Goal: Information Seeking & Learning: Learn about a topic

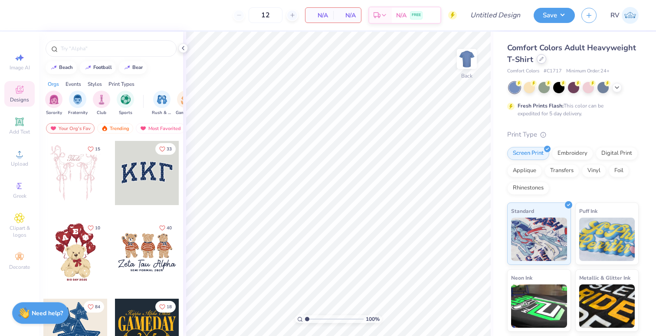
click at [545, 58] on div at bounding box center [542, 59] width 10 height 10
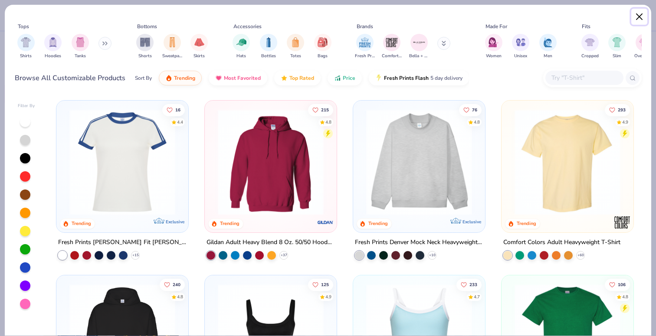
click at [642, 15] on button "Close" at bounding box center [640, 17] width 16 height 16
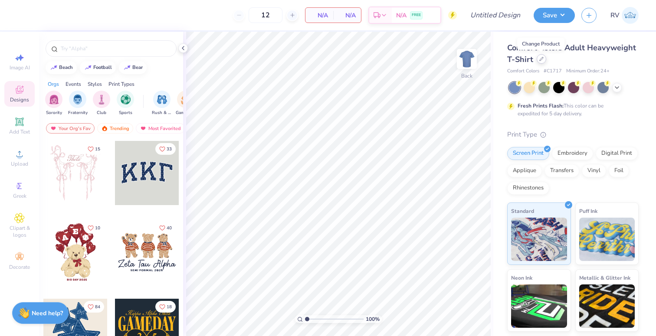
click at [544, 60] on div at bounding box center [542, 59] width 10 height 10
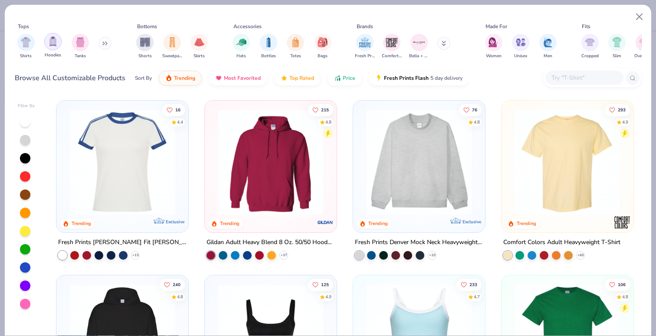
click at [58, 43] on div "filter for Hoodies" at bounding box center [52, 41] width 17 height 17
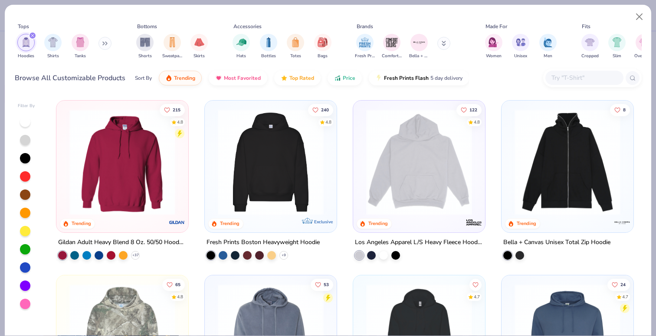
click at [282, 193] on img at bounding box center [271, 162] width 115 height 106
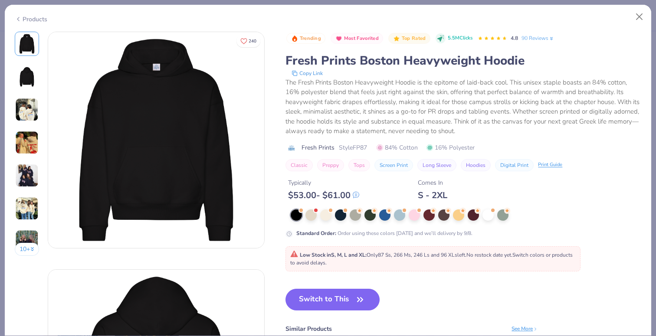
click at [302, 80] on div "The Fresh Prints Boston Heavyweight Hoodie is the epitome of laid-back cool. Th…" at bounding box center [464, 107] width 356 height 59
click at [300, 74] on button "Copy Link" at bounding box center [307, 73] width 36 height 9
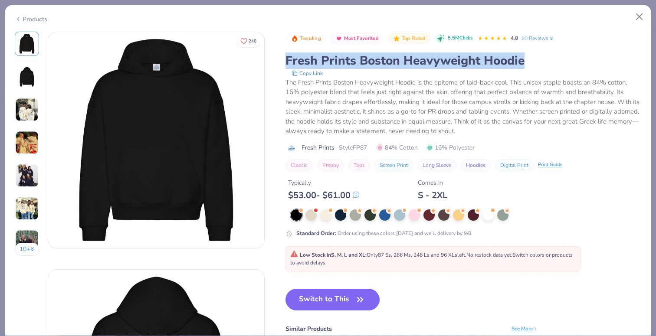
drag, startPoint x: 490, startPoint y: 62, endPoint x: 282, endPoint y: 51, distance: 208.2
copy div "Fresh Prints Boston Heavyweight Hoodie"
click at [646, 17] on button "Close" at bounding box center [640, 17] width 16 height 16
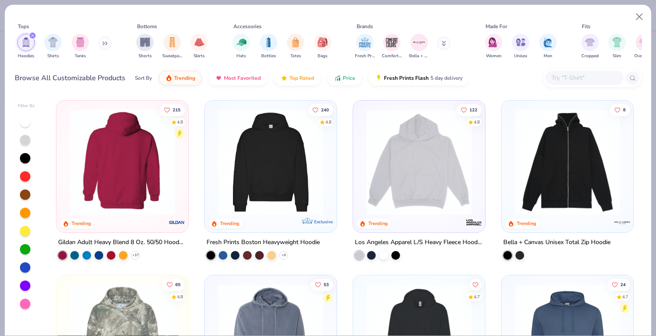
click at [151, 203] on img at bounding box center [122, 162] width 115 height 106
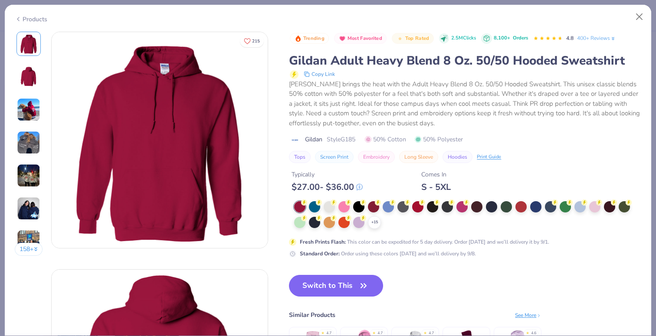
click at [317, 72] on button "Copy Link" at bounding box center [319, 74] width 36 height 10
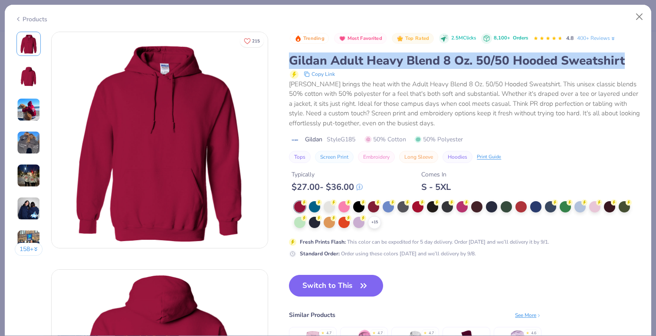
drag, startPoint x: 285, startPoint y: 56, endPoint x: 638, endPoint y: 67, distance: 353.1
copy div "Gildan Adult Heavy Blend 8 Oz. 50/50 Hooded Sweatshirt"
click at [640, 15] on button "Close" at bounding box center [640, 17] width 16 height 16
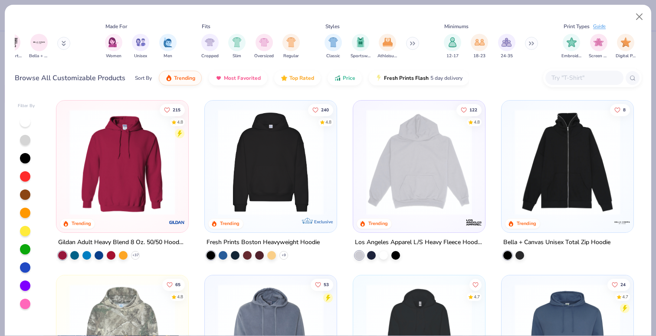
scroll to position [0, 398]
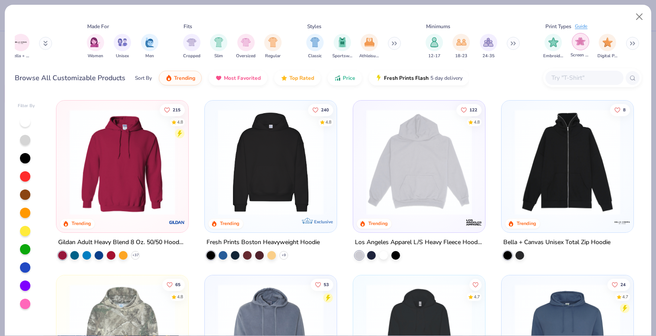
click at [586, 44] on div "filter for Screen Print" at bounding box center [580, 41] width 17 height 17
click at [556, 46] on img "filter for Screen Print" at bounding box center [554, 42] width 10 height 10
click at [556, 46] on div "filter for Embroidery" at bounding box center [553, 42] width 17 height 17
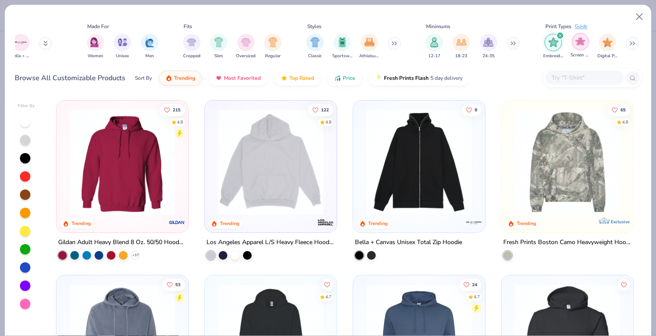
click at [583, 45] on img "filter for Screen Print" at bounding box center [581, 41] width 10 height 10
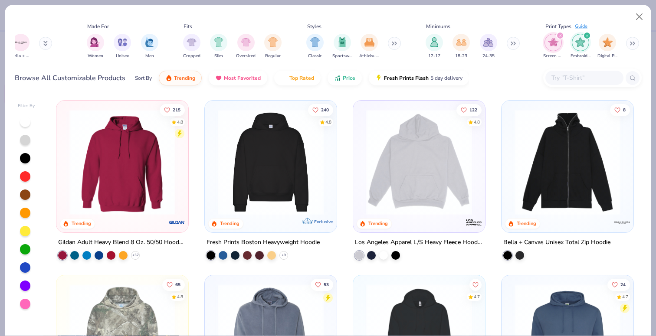
click at [559, 34] on icon "filter for Screen Print" at bounding box center [560, 35] width 3 height 3
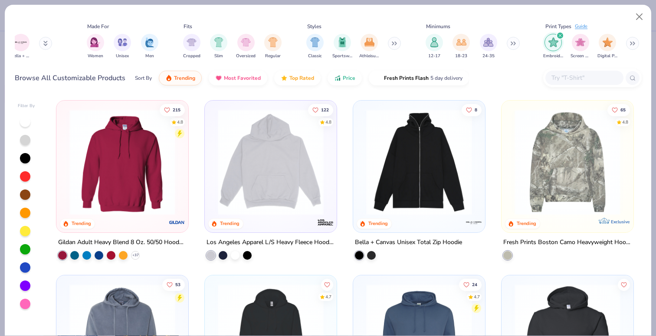
click at [559, 33] on div "filter for Embroidery" at bounding box center [560, 36] width 8 height 8
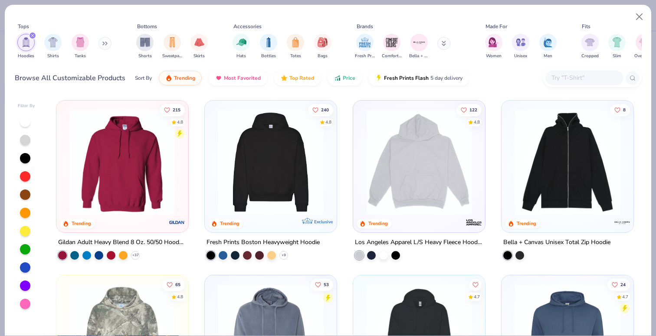
click at [26, 44] on img "filter for Hoodies" at bounding box center [26, 42] width 10 height 10
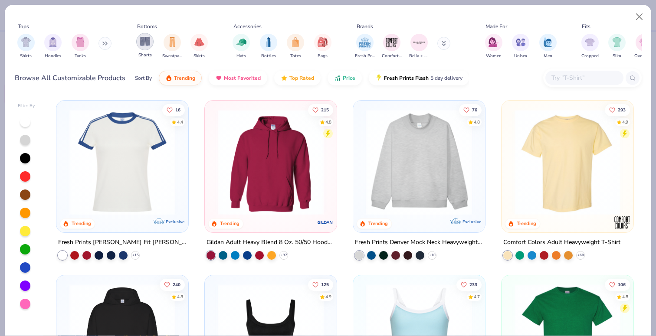
click at [137, 46] on div "Shorts" at bounding box center [144, 46] width 17 height 26
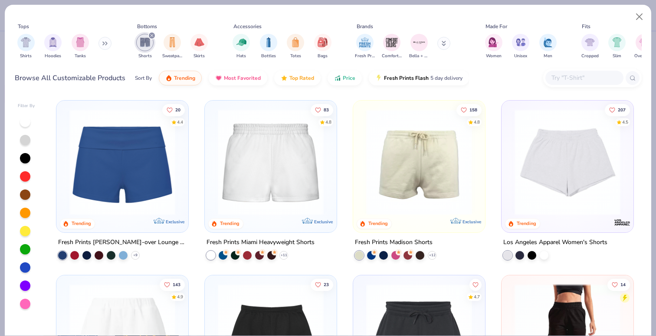
click at [413, 187] on img at bounding box center [419, 162] width 115 height 106
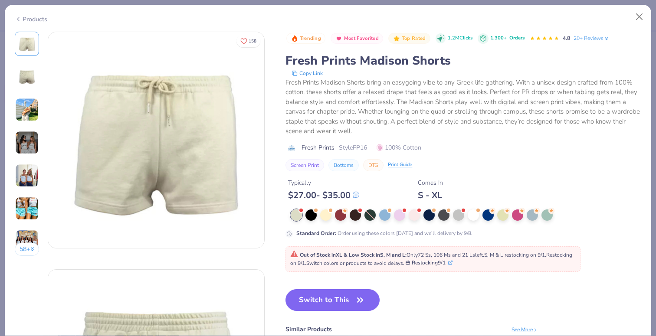
click at [315, 72] on button "Copy Link" at bounding box center [307, 73] width 36 height 9
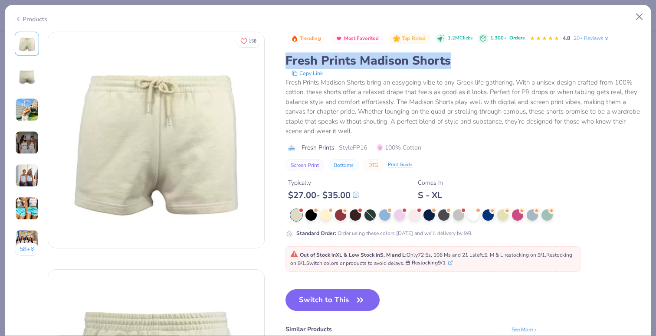
drag, startPoint x: 459, startPoint y: 56, endPoint x: 286, endPoint y: 64, distance: 173.3
click at [286, 64] on div "Fresh Prints Madison Shorts" at bounding box center [464, 61] width 356 height 16
copy div "Fresh Prints Madison Shorts"
click at [645, 13] on button "Close" at bounding box center [640, 17] width 16 height 16
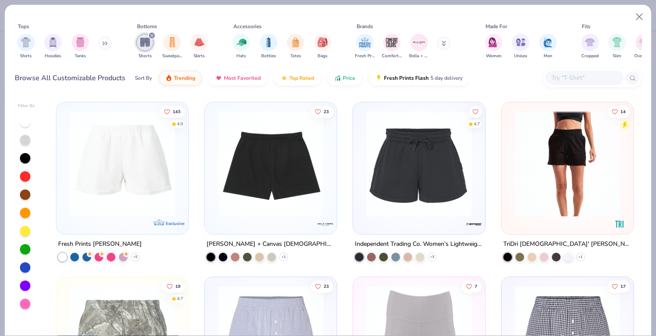
scroll to position [177, 0]
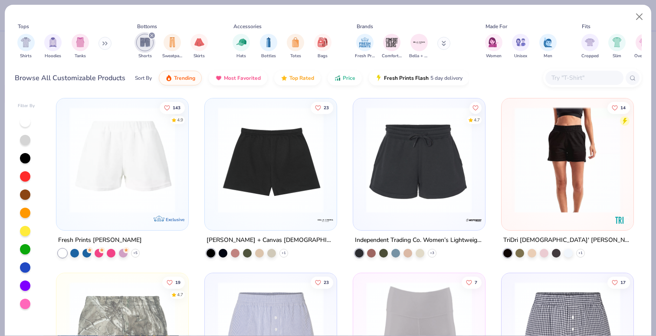
click at [397, 188] on div at bounding box center [304, 160] width 343 height 106
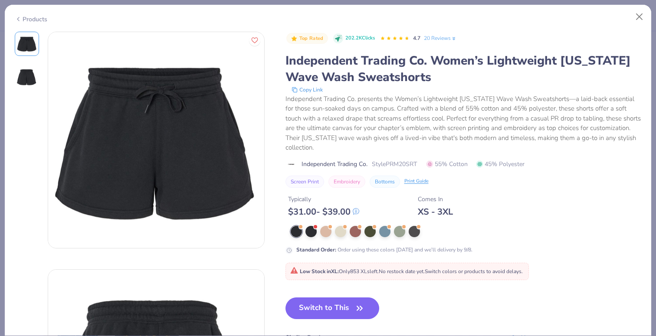
click at [303, 88] on button "Copy Link" at bounding box center [307, 90] width 36 height 9
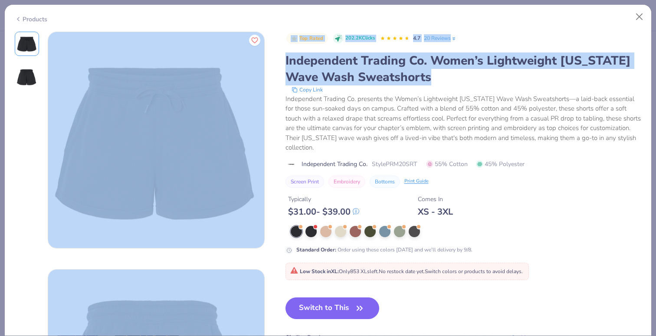
drag, startPoint x: 441, startPoint y: 75, endPoint x: 274, endPoint y: 61, distance: 167.7
click at [274, 61] on div "Top Rated 202.2K Clicks 4.7 20 Reviews Independent Trading Co. Women’s Lightwei…" at bounding box center [328, 259] width 627 height 455
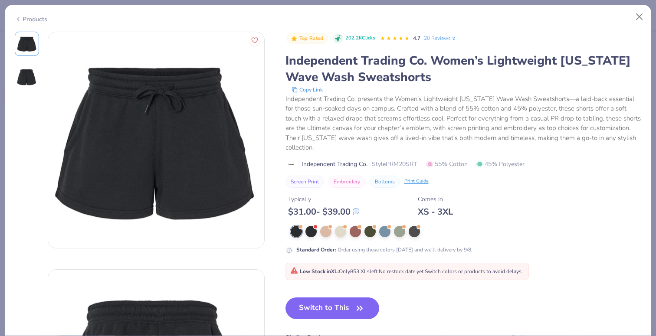
click at [298, 63] on div "Independent Trading Co. Women’s Lightweight [US_STATE] Wave Wash Sweatshorts" at bounding box center [464, 69] width 356 height 33
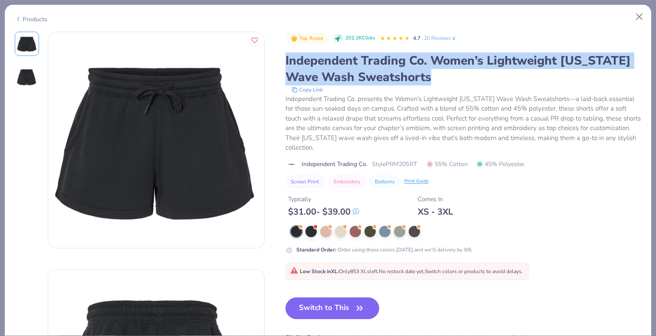
drag, startPoint x: 430, startPoint y: 81, endPoint x: 283, endPoint y: 62, distance: 148.4
click at [283, 62] on div "Top Rated 202.2K Clicks 4.7 20 Reviews Independent Trading Co. Women’s Lightwei…" at bounding box center [328, 259] width 627 height 455
copy div "Independent Trading Co. Women’s Lightweight [US_STATE] Wave Wash Sweatshorts"
click at [635, 16] on button "Close" at bounding box center [640, 17] width 16 height 16
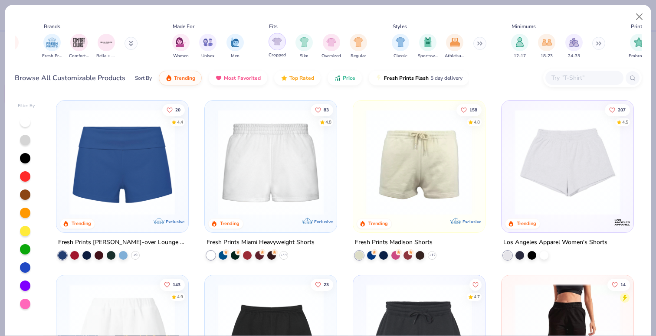
scroll to position [0, 398]
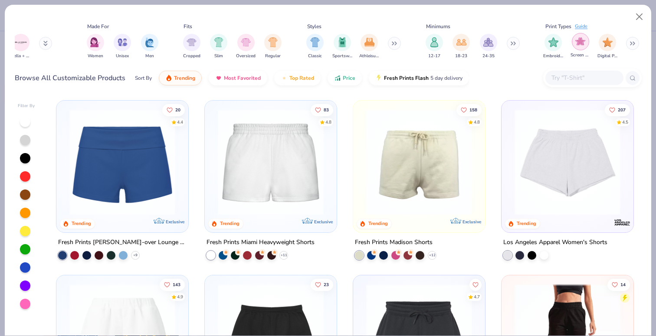
click at [583, 42] on img "filter for Screen Print" at bounding box center [581, 41] width 10 height 10
click at [605, 43] on img "filter for Digital Print" at bounding box center [608, 41] width 10 height 10
click at [631, 46] on button at bounding box center [632, 43] width 13 height 13
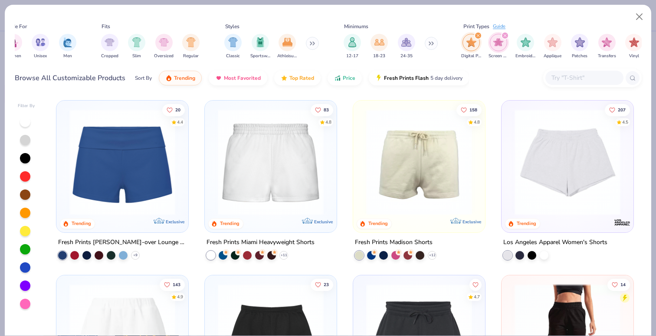
scroll to position [0, 507]
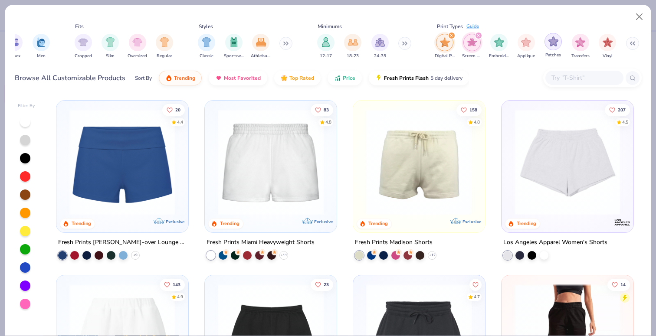
click at [557, 43] on img "filter for Patches" at bounding box center [554, 41] width 10 height 10
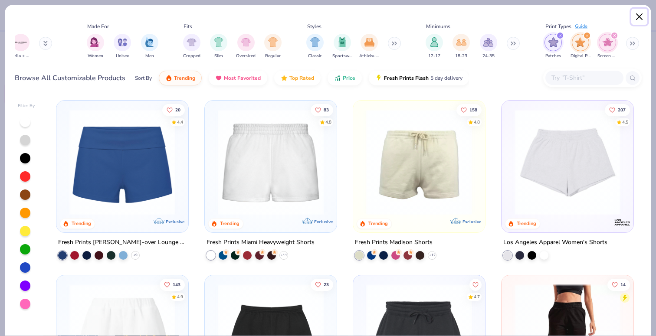
click at [641, 14] on button "Close" at bounding box center [640, 17] width 16 height 16
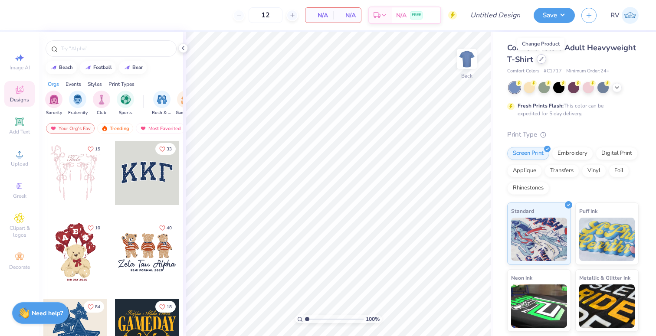
click at [541, 59] on icon at bounding box center [541, 58] width 3 height 3
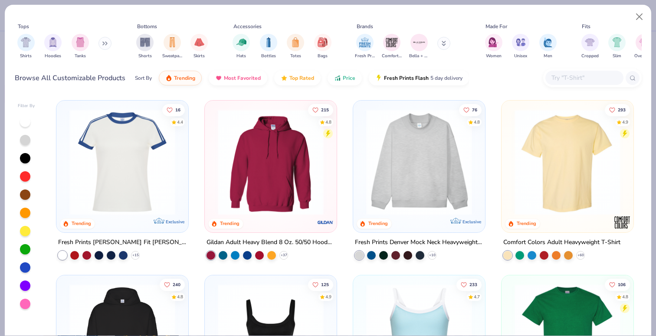
scroll to position [61, 0]
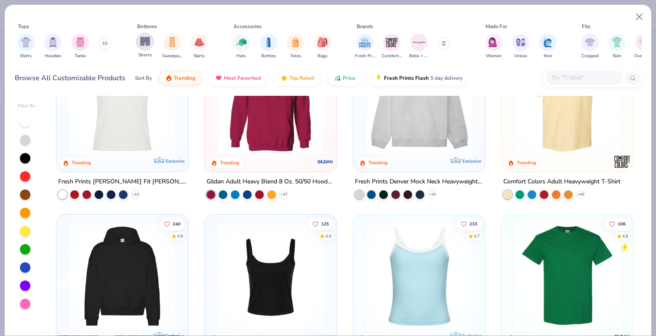
click at [142, 44] on img "filter for Shorts" at bounding box center [145, 41] width 10 height 10
